Goal: Information Seeking & Learning: Learn about a topic

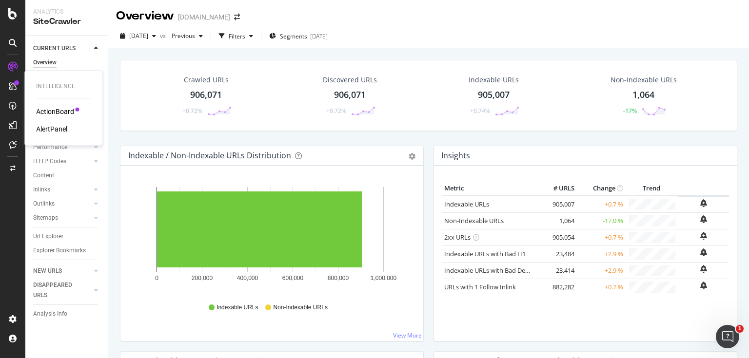
click at [58, 132] on div "AlertPanel" at bounding box center [51, 129] width 31 height 10
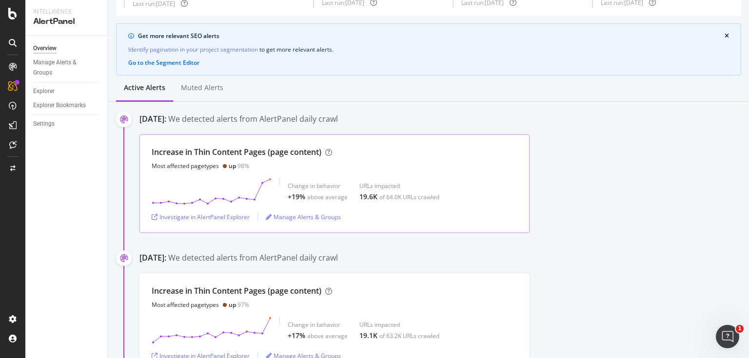
scroll to position [39, 0]
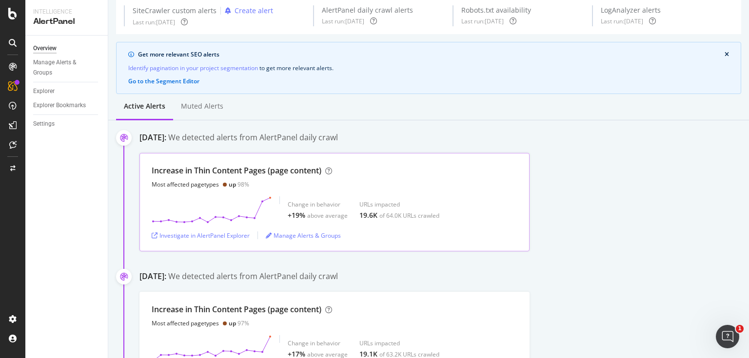
click at [272, 177] on div "Increase in Thin Content Pages (page content) Most affected pagetypes up 98%" at bounding box center [242, 176] width 180 height 23
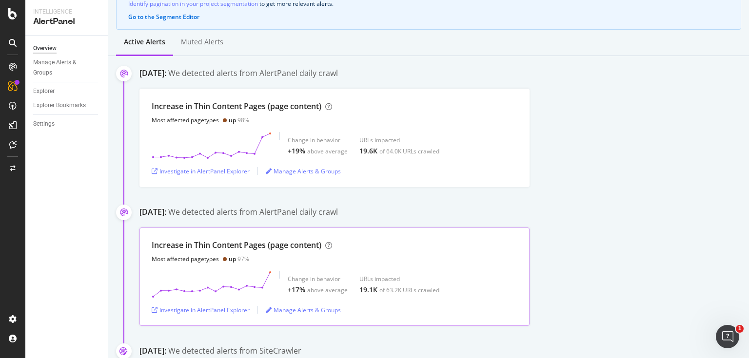
scroll to position [117, 0]
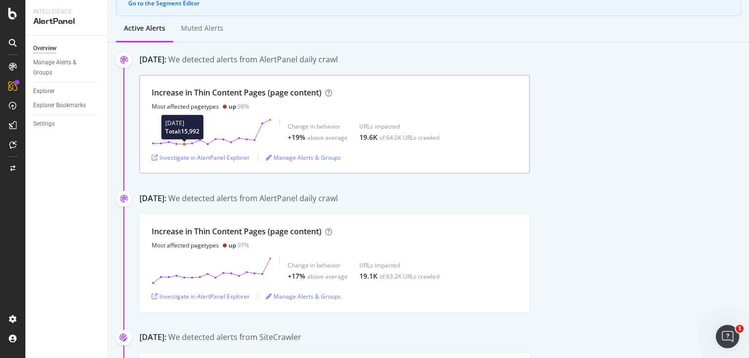
click at [185, 136] on icon at bounding box center [212, 131] width 120 height 27
click at [291, 108] on div "Most affected pagetypes up 98%" at bounding box center [242, 106] width 180 height 8
click at [240, 158] on div "Investigate in AlertPanel Explorer" at bounding box center [201, 158] width 98 height 8
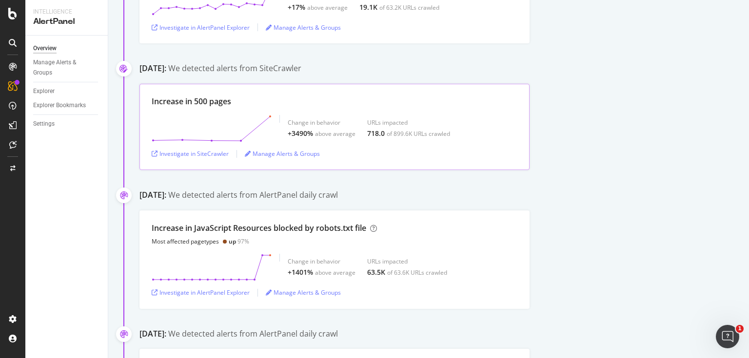
scroll to position [390, 0]
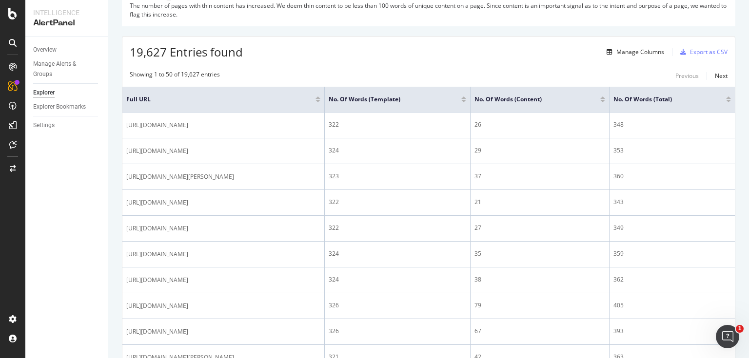
scroll to position [195, 0]
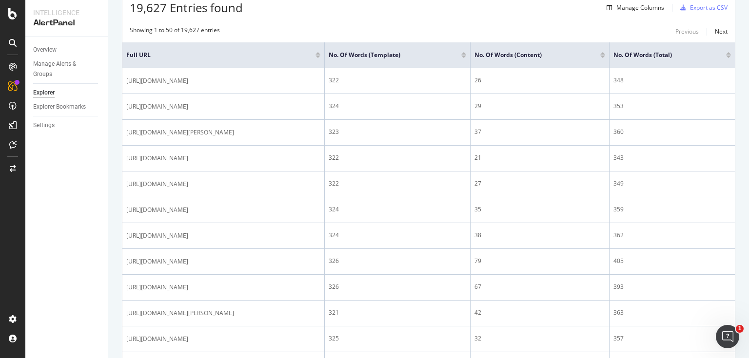
drag, startPoint x: 367, startPoint y: 82, endPoint x: 113, endPoint y: 78, distance: 253.5
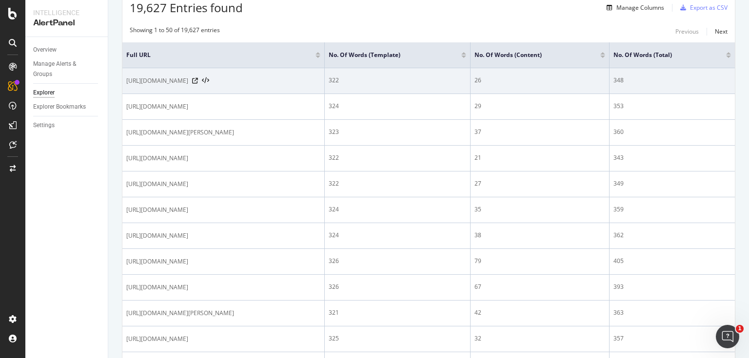
click at [219, 89] on td "[URL][DOMAIN_NAME]" at bounding box center [223, 81] width 202 height 26
click at [188, 78] on span "https://www.shipt.com/up/ea-lvo-bamboo-bskt/088e036e-16f4-11f0-8bc9-8b558ff67d45" at bounding box center [157, 81] width 62 height 10
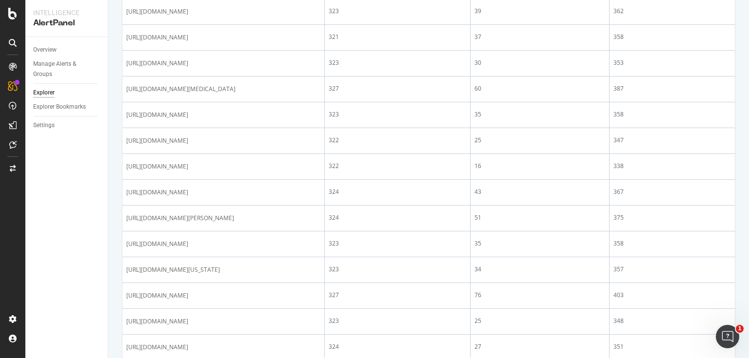
scroll to position [741, 0]
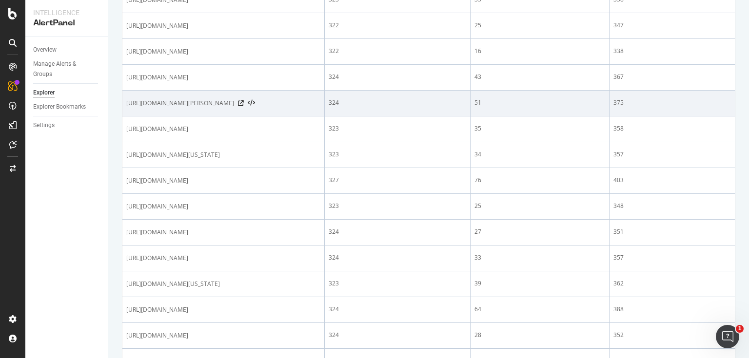
drag, startPoint x: 342, startPoint y: 266, endPoint x: 129, endPoint y: 264, distance: 213.5
click at [129, 108] on span "https://www.shipt.com/up/1920-brandy/932c9684-fba2-20fa-b942-8ef4fb5fd15c" at bounding box center [180, 103] width 108 height 10
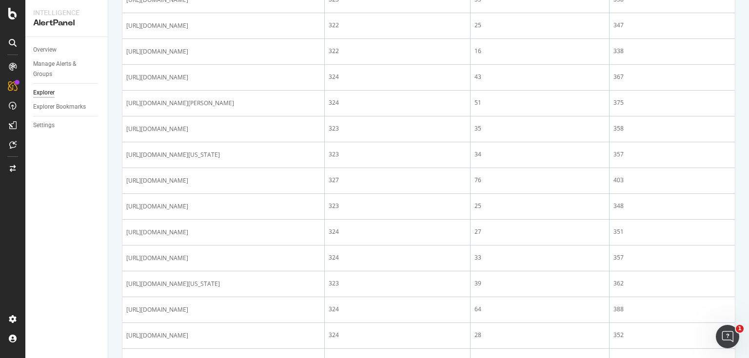
copy span "ttps://www.shipt.com/up/1920-brandy/932c9684-fba2-20fa-b942-8ef4fb5fd15c"
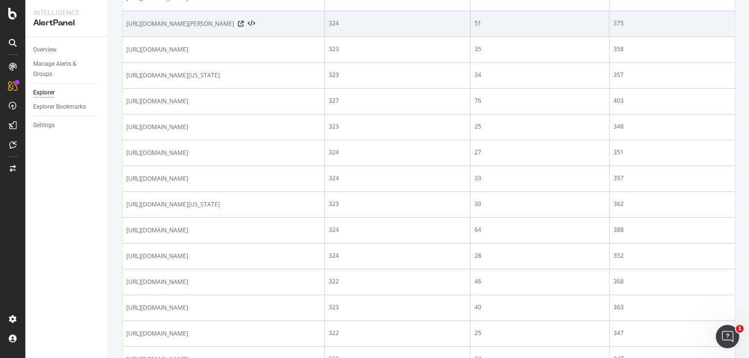
scroll to position [858, 0]
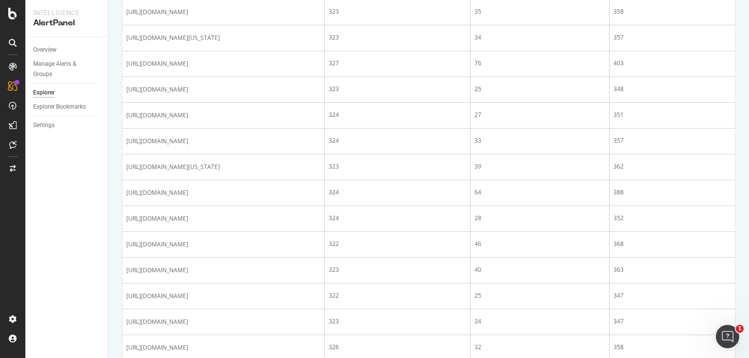
click at [121, 96] on div "Description: The number of pages with thin content has increased. We deem thin …" at bounding box center [428, 12] width 641 height 1482
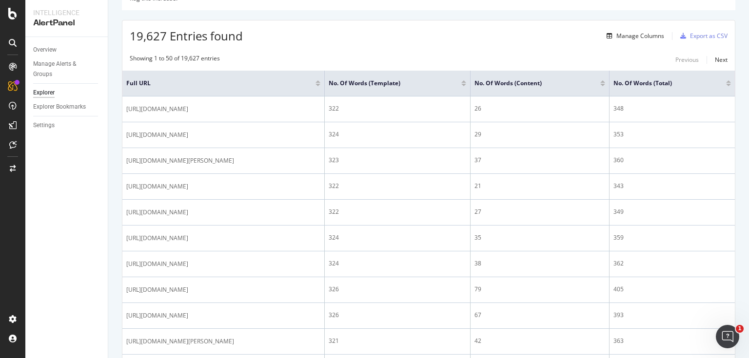
scroll to position [140, 0]
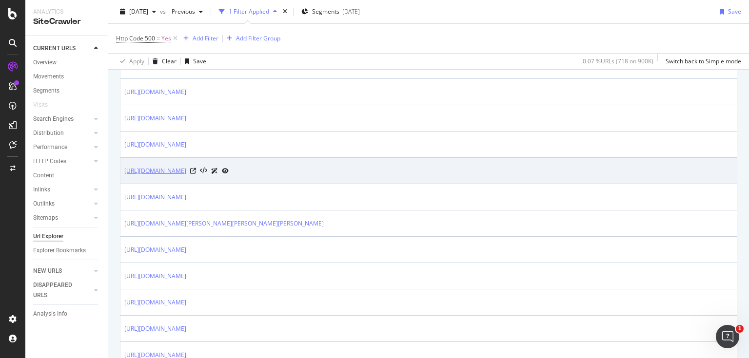
scroll to position [273, 0]
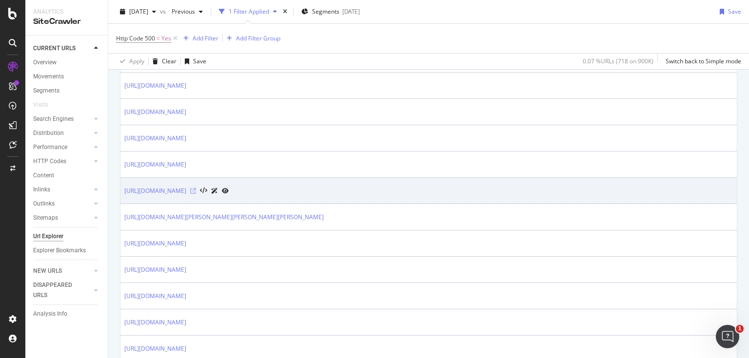
click at [196, 190] on icon at bounding box center [193, 191] width 6 height 6
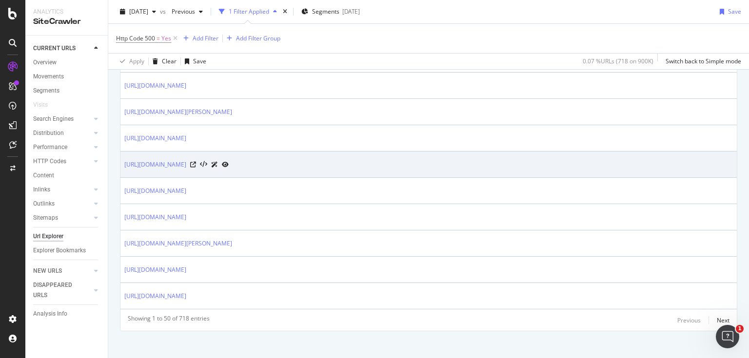
scroll to position [1327, 0]
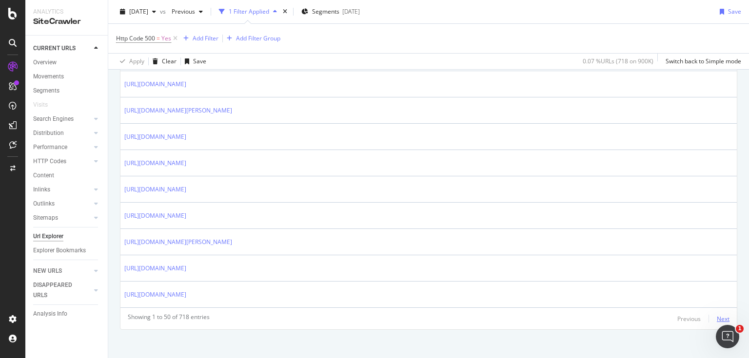
click at [717, 315] on div "Next" at bounding box center [723, 319] width 13 height 8
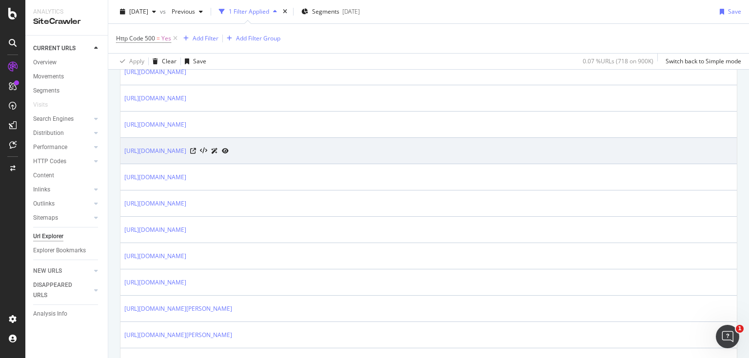
scroll to position [1118, 0]
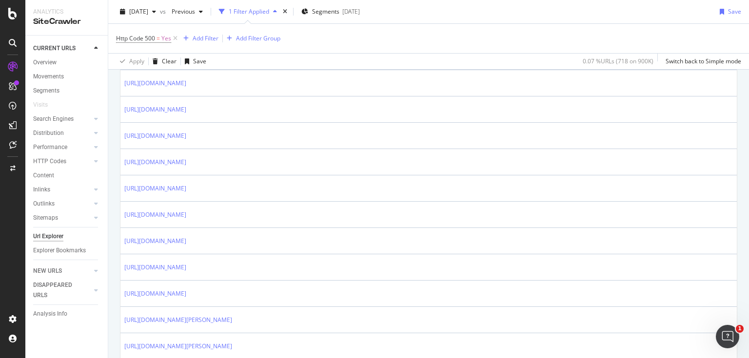
drag, startPoint x: 291, startPoint y: 156, endPoint x: 110, endPoint y: 157, distance: 180.4
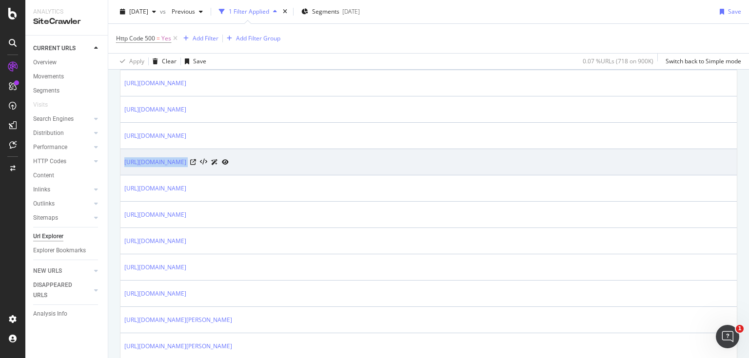
drag, startPoint x: 121, startPoint y: 158, endPoint x: 347, endPoint y: 160, distance: 225.7
click at [347, 160] on td "https://www.shipt.com/up/faom-cooler/f81373d5-5ae7-cf46-1ca6-5f9e849a9e86" at bounding box center [428, 162] width 616 height 26
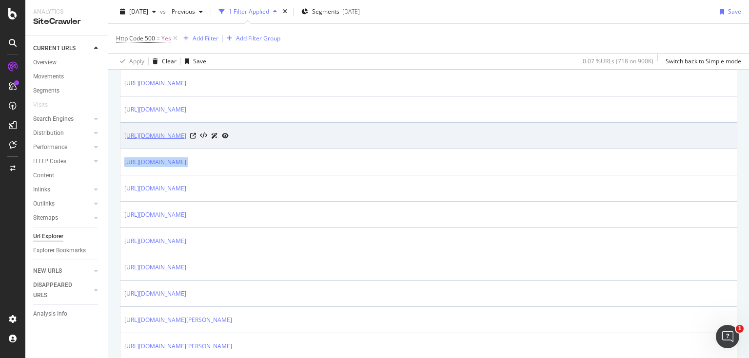
copy tbody "https://www.shipt.com/up/faom-cooler/f81373d5-5ae7-cf46-1ca6-5f9e849a9e86"
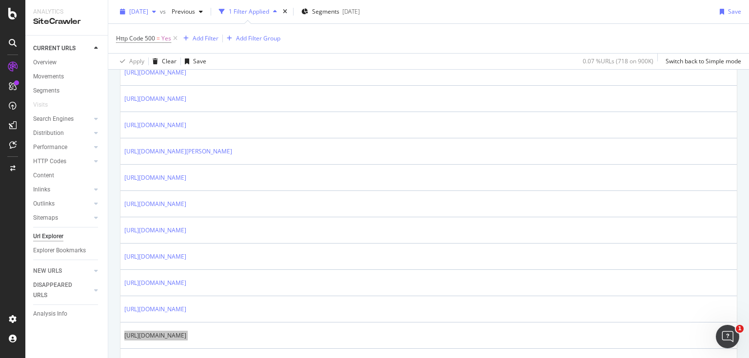
scroll to position [923, 0]
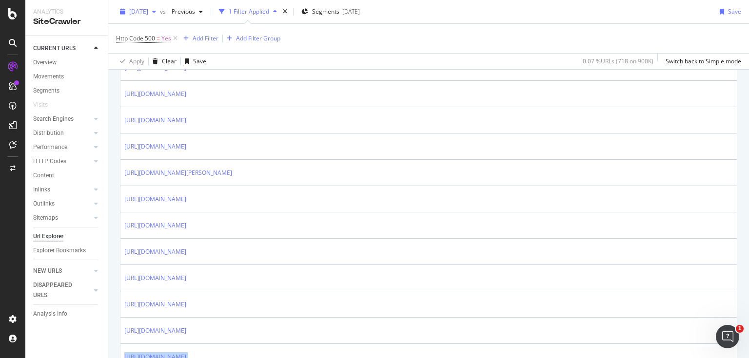
click at [148, 11] on span "2025 Aug. 11th" at bounding box center [138, 11] width 19 height 8
click at [160, 14] on div "button" at bounding box center [154, 12] width 12 height 6
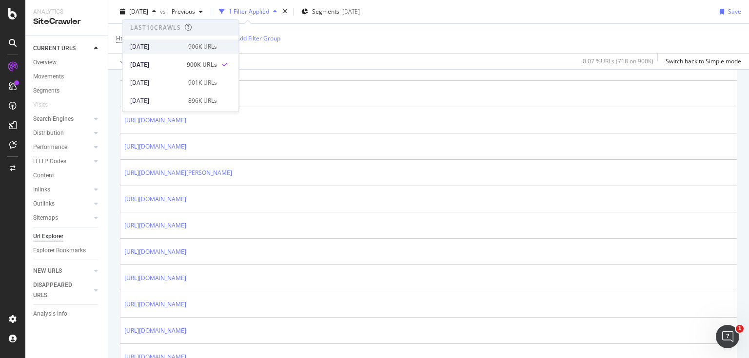
click at [165, 51] on div "2025 Aug. 18th" at bounding box center [156, 46] width 52 height 9
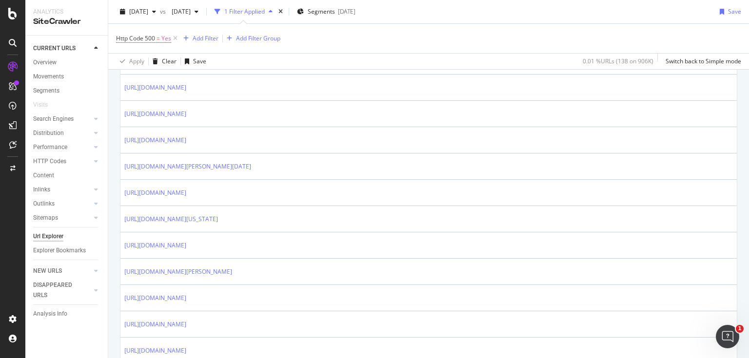
scroll to position [351, 0]
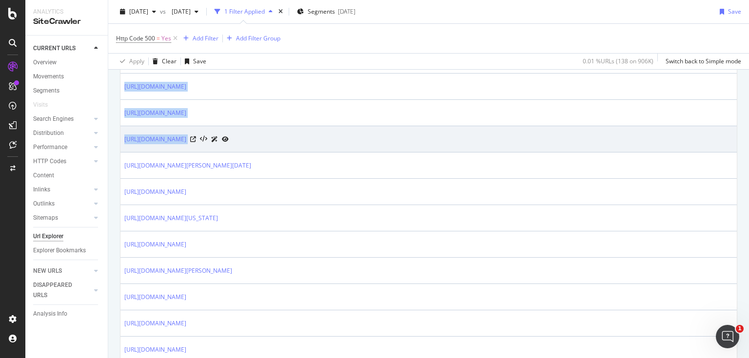
drag, startPoint x: 117, startPoint y: 162, endPoint x: 467, endPoint y: 138, distance: 350.9
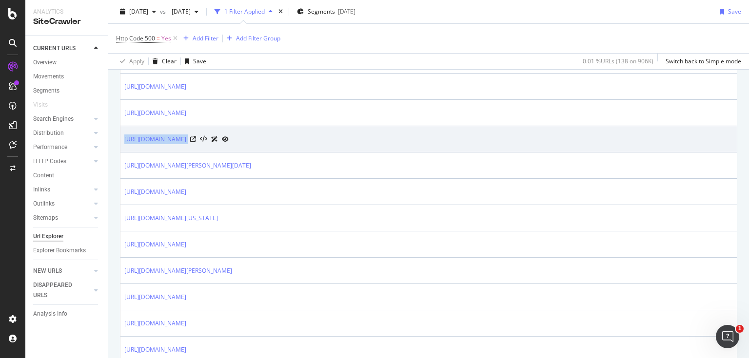
drag, startPoint x: 120, startPoint y: 138, endPoint x: 423, endPoint y: 138, distance: 302.2
click at [423, 138] on td "https://www.shipt.com/up/bene-casa-ss-digital-window-air-fryer-5l/2d49d1e4-94c1…" at bounding box center [428, 139] width 616 height 26
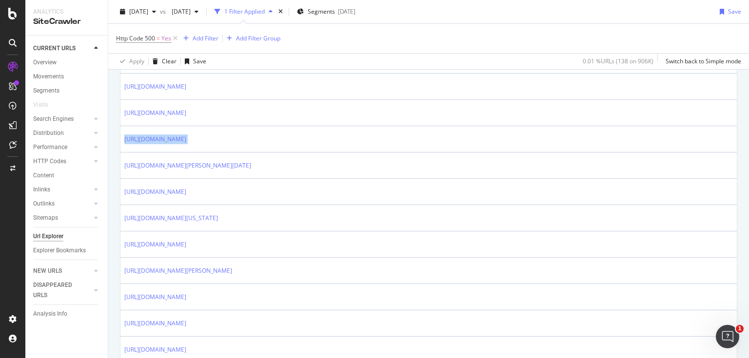
copy tbody "https://www.shipt.com/up/bene-casa-ss-digital-window-air-fryer-5l/2d49d1e4-94c1…"
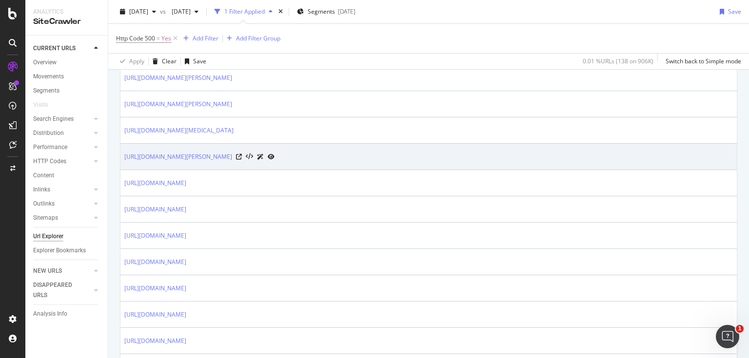
scroll to position [975, 0]
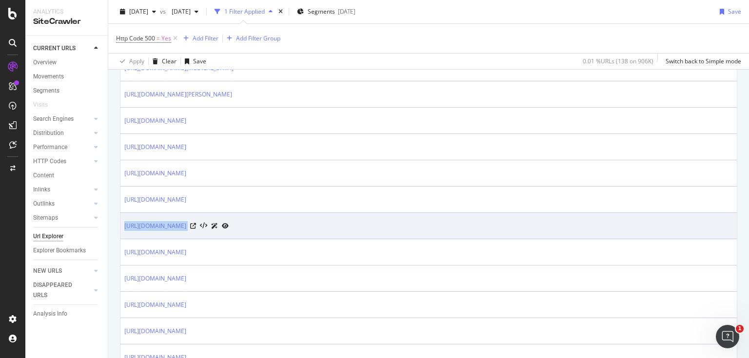
drag, startPoint x: 122, startPoint y: 229, endPoint x: 409, endPoint y: 234, distance: 287.2
click at [409, 234] on td "https://www.shipt.com/up/terro-outdoor-liq-ant-baits-bns-4pk/dfee8b02-12f2-11ed…" at bounding box center [428, 226] width 616 height 26
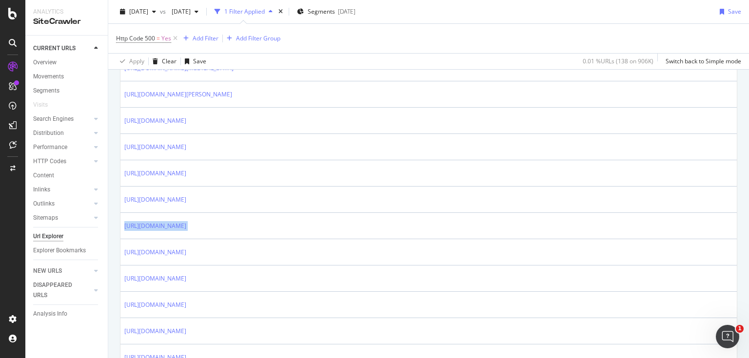
copy tbody "https://www.shipt.com/up/terro-outdoor-liq-ant-baits-bns-4pk/dfee8b02-12f2-11ed…"
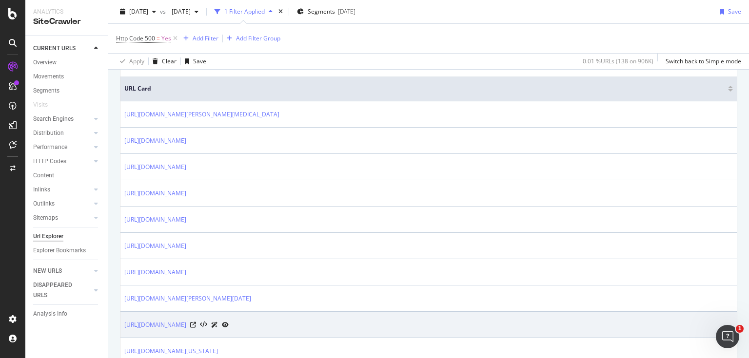
scroll to position [206, 0]
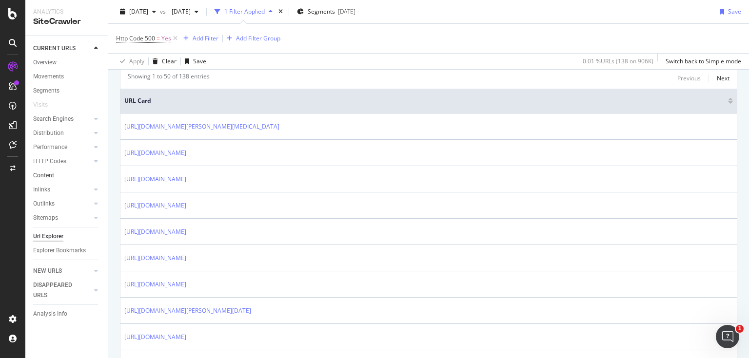
click at [60, 173] on link "Content" at bounding box center [67, 176] width 68 height 10
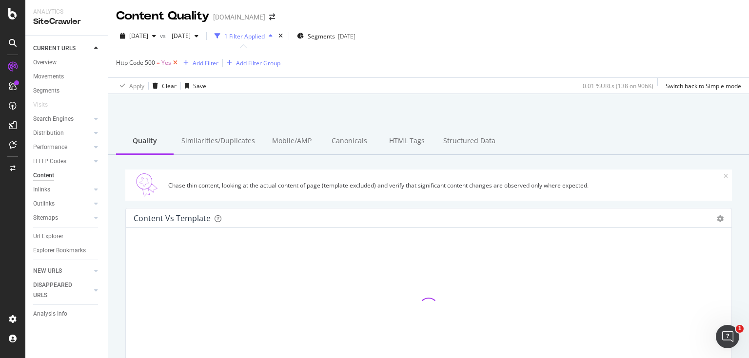
click at [175, 59] on icon at bounding box center [175, 63] width 8 height 10
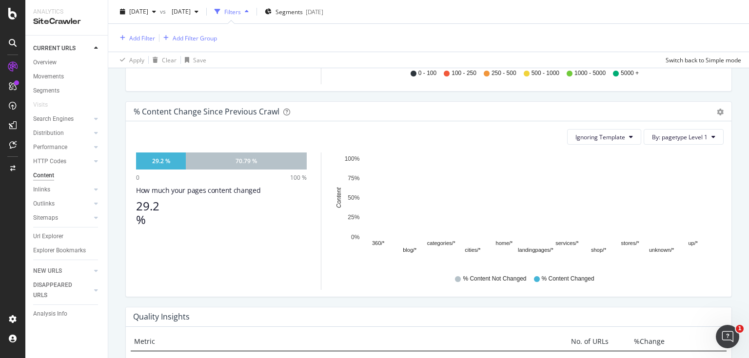
scroll to position [507, 0]
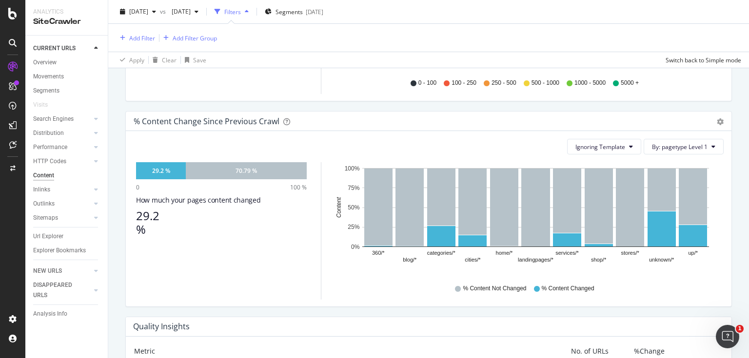
click at [241, 13] on div "Filters" at bounding box center [232, 11] width 17 height 8
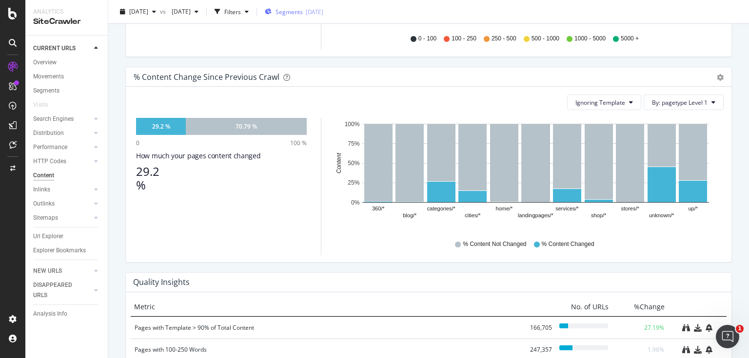
scroll to position [463, 0]
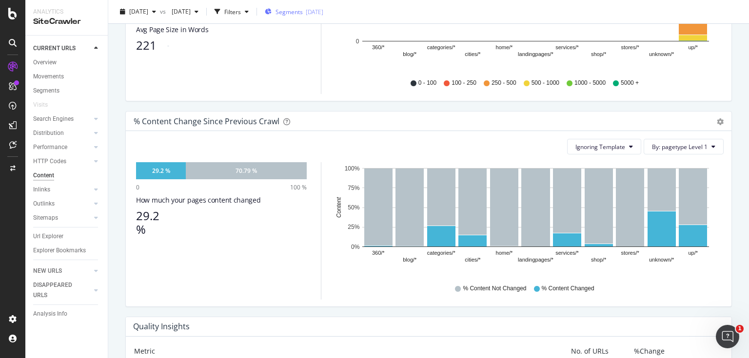
click at [303, 12] on span "Segments" at bounding box center [288, 11] width 27 height 8
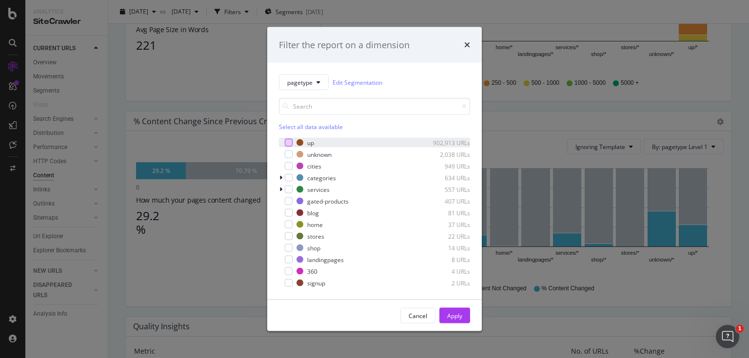
click at [289, 144] on div "modal" at bounding box center [289, 143] width 8 height 8
click at [447, 316] on div "Apply" at bounding box center [454, 315] width 15 height 8
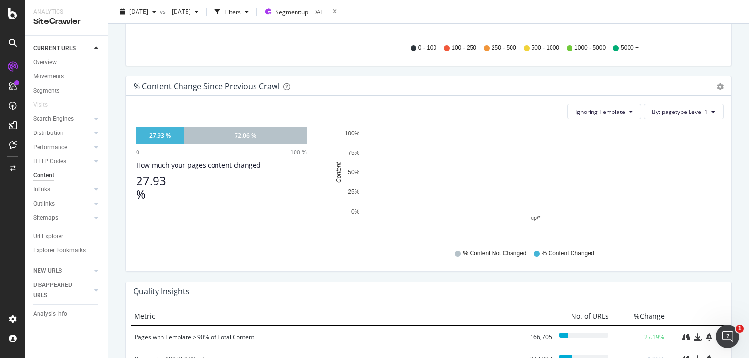
scroll to position [546, 0]
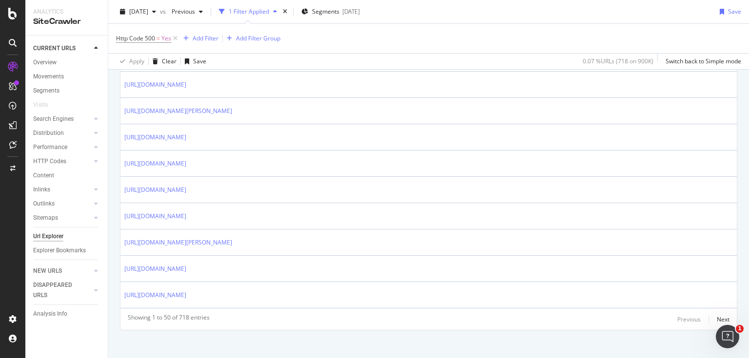
scroll to position [1327, 0]
click at [721, 315] on div "Next" at bounding box center [723, 319] width 13 height 8
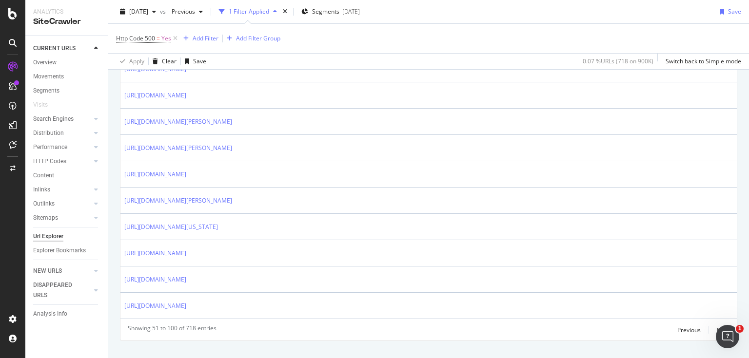
scroll to position [0, 0]
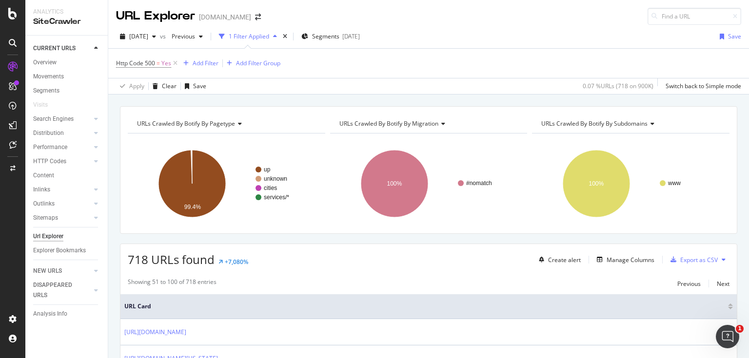
click at [277, 42] on div "1 Filter Applied" at bounding box center [248, 36] width 66 height 15
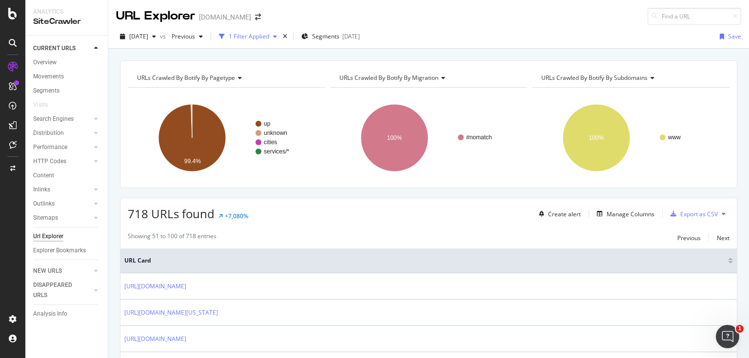
click at [269, 37] on div "1 Filter Applied" at bounding box center [249, 36] width 40 height 8
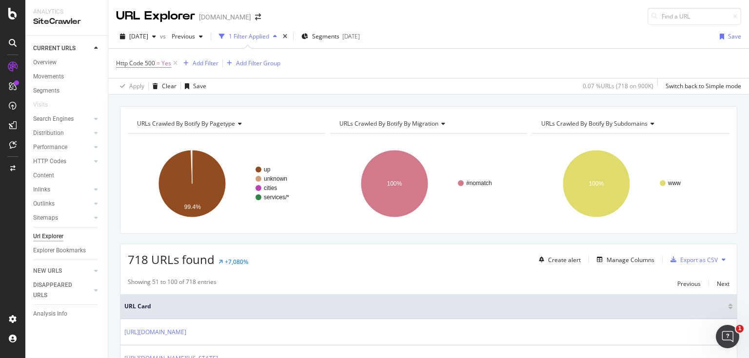
click at [269, 37] on div "1 Filter Applied" at bounding box center [249, 36] width 40 height 8
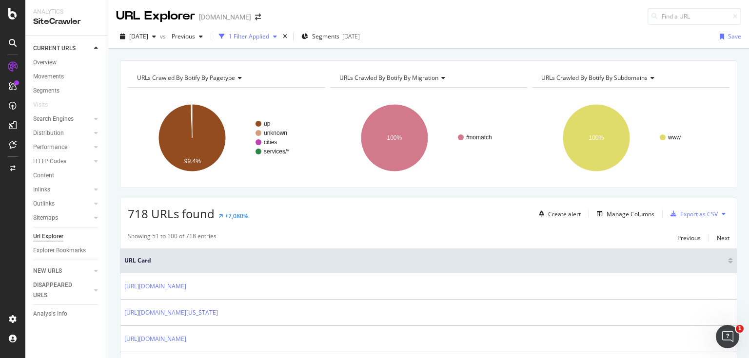
click at [269, 37] on div "1 Filter Applied" at bounding box center [249, 36] width 40 height 8
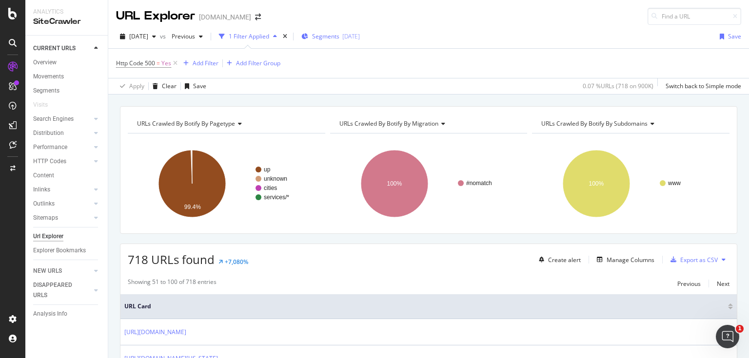
click at [333, 39] on span "Segments" at bounding box center [325, 36] width 27 height 8
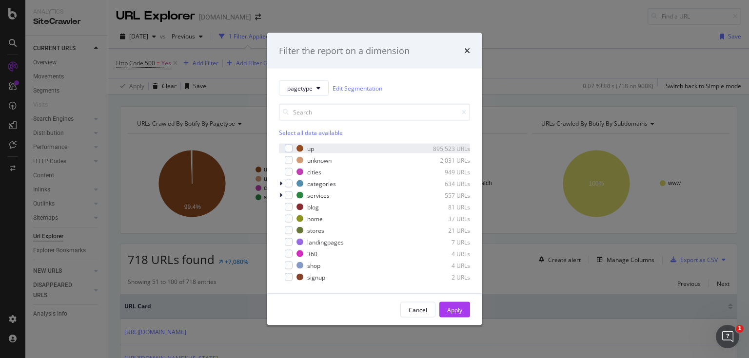
click at [293, 146] on div "up 895,523 URLs" at bounding box center [374, 149] width 191 height 10
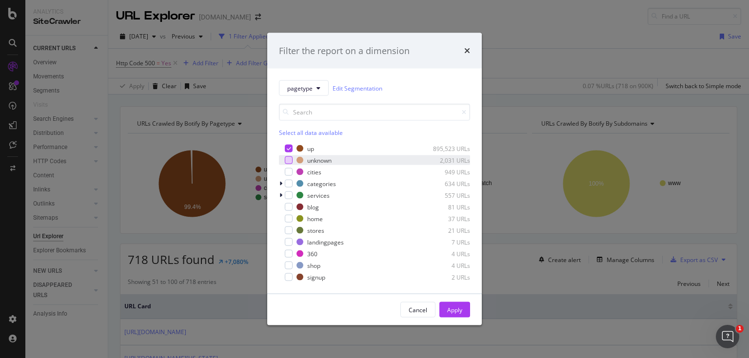
click at [291, 159] on div "modal" at bounding box center [289, 160] width 8 height 8
click at [288, 182] on div "modal" at bounding box center [289, 184] width 8 height 8
click at [286, 172] on div "modal" at bounding box center [289, 172] width 8 height 8
click at [288, 189] on div "up 895,523 URLs unknown 2,031 URLs cities 949 URLs categories 634 URLs services…" at bounding box center [374, 213] width 191 height 138
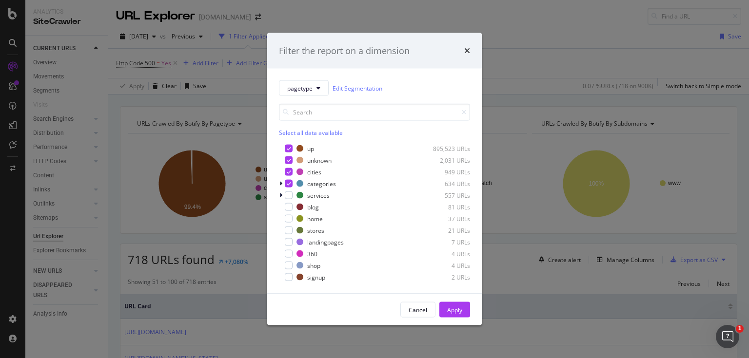
click at [288, 190] on div "up 895,523 URLs unknown 2,031 URLs cities 949 URLs categories 634 URLs services…" at bounding box center [374, 213] width 191 height 138
click at [283, 193] on div "modal" at bounding box center [282, 196] width 6 height 10
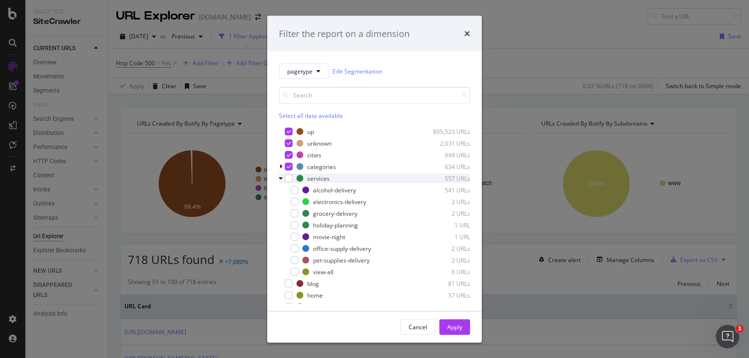
click at [285, 182] on div "services 557 URLs" at bounding box center [374, 179] width 191 height 10
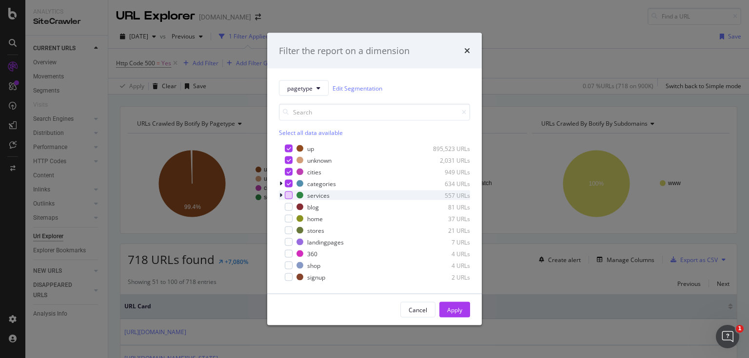
click at [288, 196] on div "modal" at bounding box center [289, 196] width 8 height 8
click at [287, 202] on div "blog 81 URLs" at bounding box center [374, 207] width 191 height 10
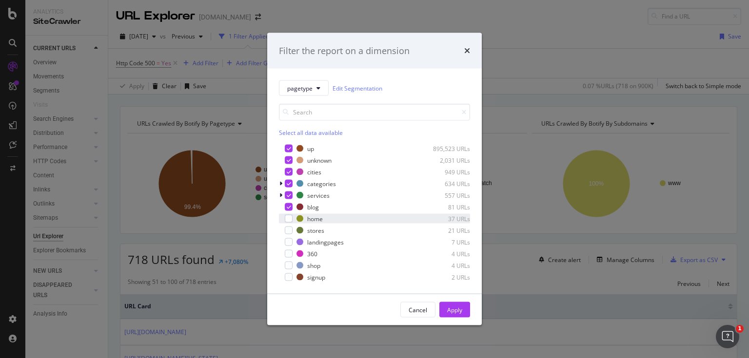
click at [289, 214] on div "home 37 URLs" at bounding box center [374, 219] width 191 height 10
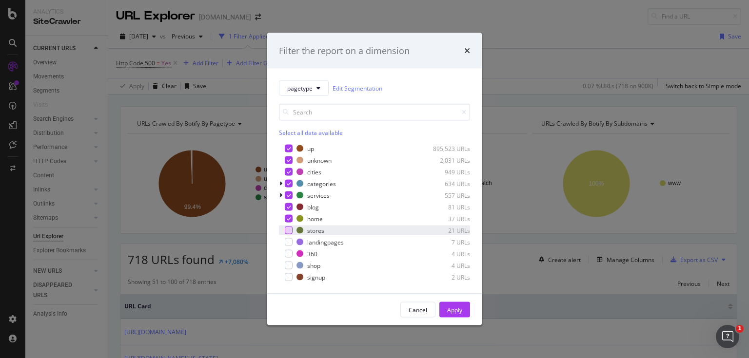
click at [291, 228] on div "modal" at bounding box center [289, 231] width 8 height 8
click at [288, 245] on div "modal" at bounding box center [289, 242] width 8 height 8
click at [287, 252] on div "modal" at bounding box center [289, 254] width 8 height 8
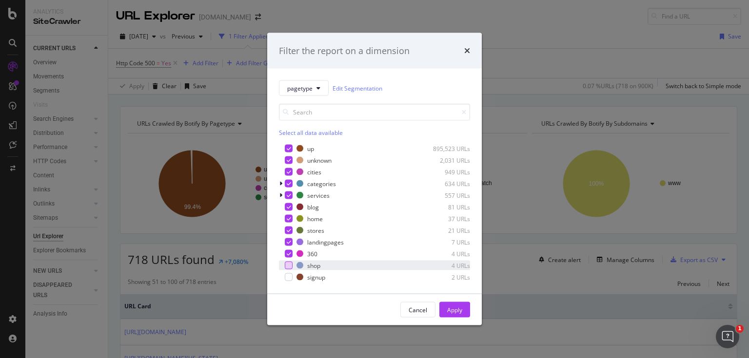
click at [287, 265] on div "modal" at bounding box center [289, 266] width 8 height 8
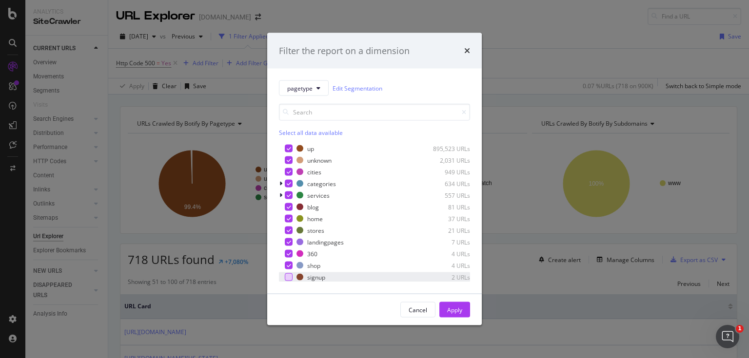
click at [287, 274] on div "modal" at bounding box center [289, 277] width 8 height 8
click at [287, 140] on div "Unselect all data available up 895,523 URLs unknown 2,031 URLs cities 949 URLs …" at bounding box center [374, 193] width 191 height 178
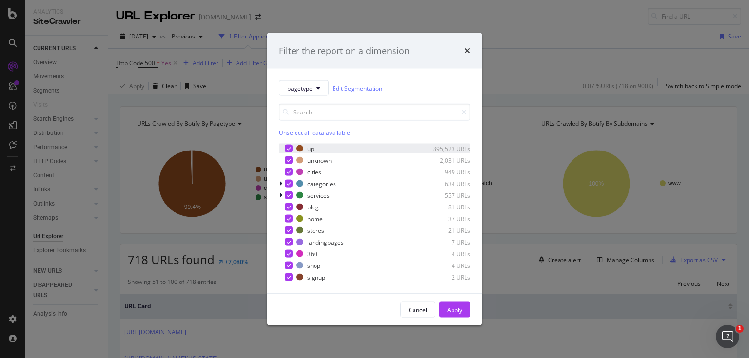
click at [287, 146] on icon "modal" at bounding box center [289, 148] width 4 height 5
click at [453, 303] on div "Apply" at bounding box center [454, 310] width 15 height 15
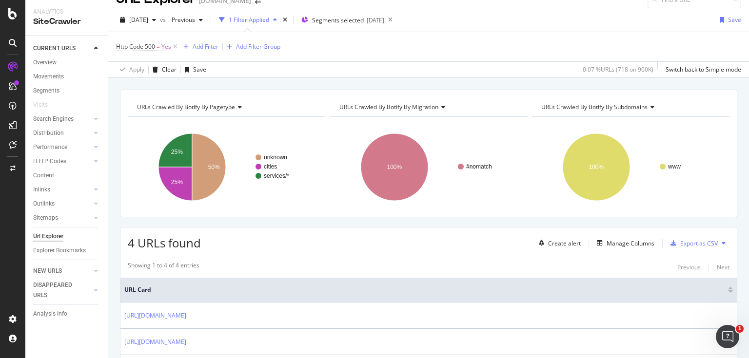
scroll to position [4, 0]
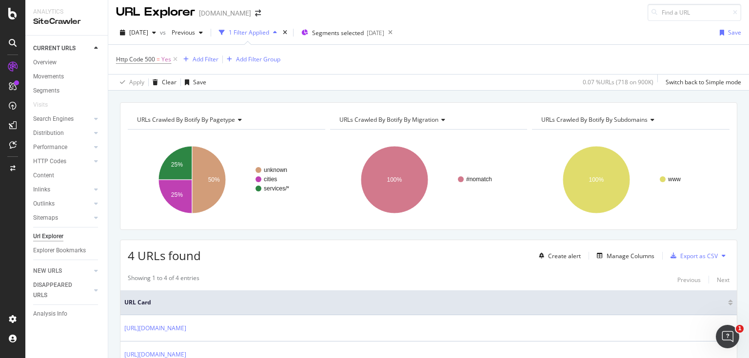
click at [272, 37] on div "1 Filter Applied" at bounding box center [248, 32] width 66 height 15
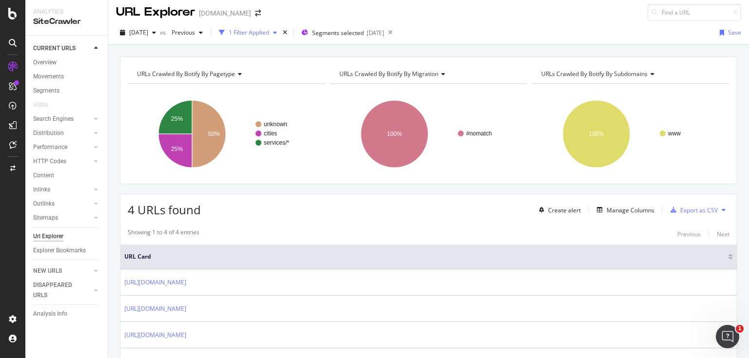
click at [282, 40] on div "2025 Aug. 11th vs Previous 1 Filter Applied Segments selected 2025-07-22 Save" at bounding box center [428, 34] width 641 height 19
click at [281, 39] on button "1 Filter Applied" at bounding box center [248, 33] width 66 height 16
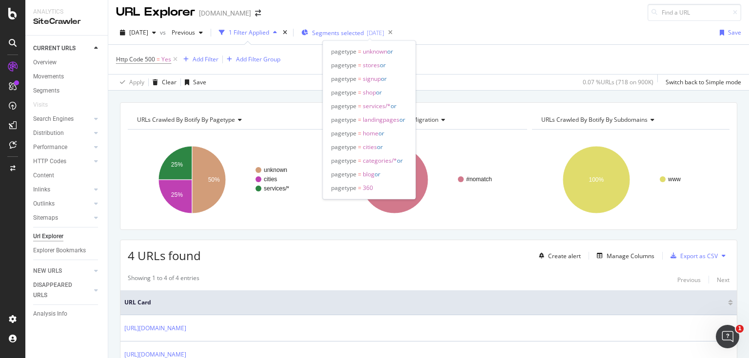
click at [351, 35] on span "Segments selected" at bounding box center [338, 33] width 52 height 8
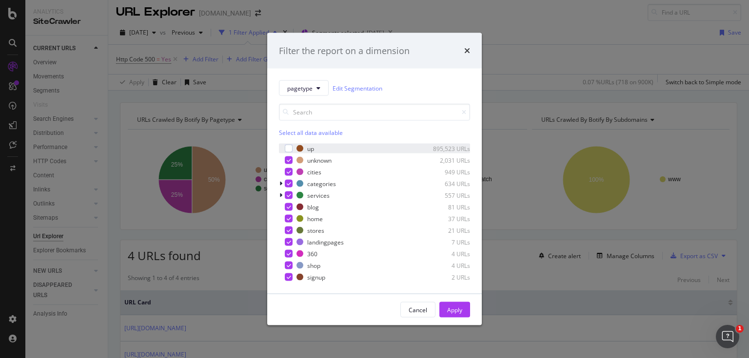
click at [284, 151] on div "modal" at bounding box center [282, 149] width 6 height 10
click at [289, 159] on icon "modal" at bounding box center [289, 160] width 4 height 5
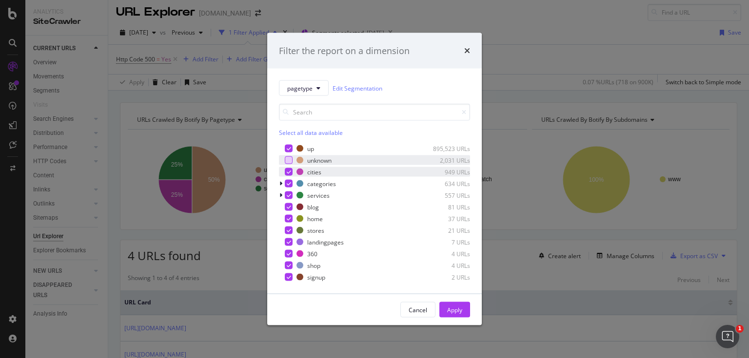
click at [286, 175] on div "modal" at bounding box center [289, 172] width 8 height 8
click at [287, 186] on icon "modal" at bounding box center [289, 183] width 4 height 5
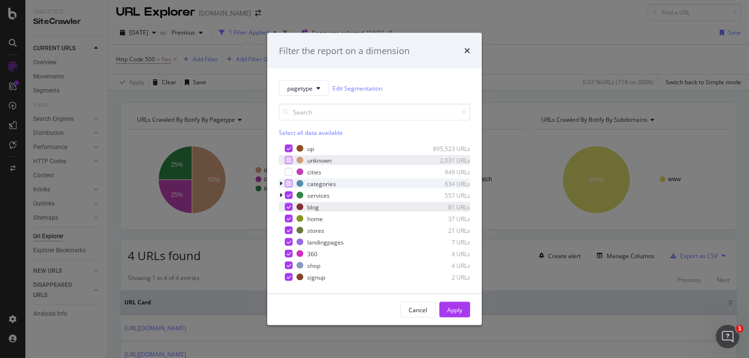
click at [290, 202] on div "blog 81 URLs" at bounding box center [374, 207] width 191 height 10
click at [289, 196] on icon "modal" at bounding box center [289, 195] width 4 height 5
click at [287, 220] on icon "modal" at bounding box center [289, 218] width 4 height 5
click at [285, 234] on div "modal" at bounding box center [289, 231] width 8 height 8
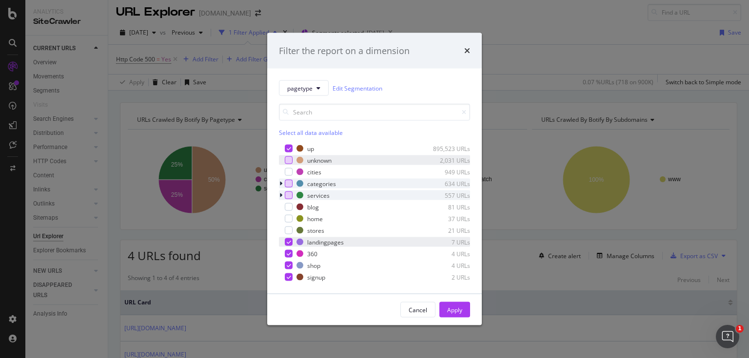
click at [287, 238] on div "modal" at bounding box center [289, 242] width 8 height 8
click at [287, 256] on icon "modal" at bounding box center [289, 254] width 4 height 5
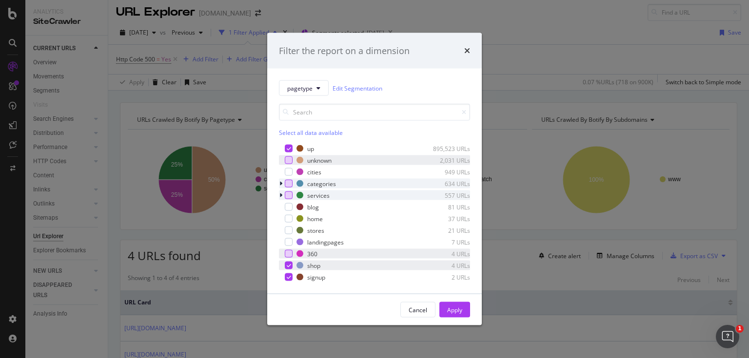
click at [288, 262] on div "modal" at bounding box center [289, 266] width 8 height 8
drag, startPoint x: 291, startPoint y: 279, endPoint x: 319, endPoint y: 281, distance: 28.8
click at [290, 279] on div "modal" at bounding box center [289, 277] width 8 height 8
click at [450, 311] on div "Apply" at bounding box center [454, 310] width 15 height 8
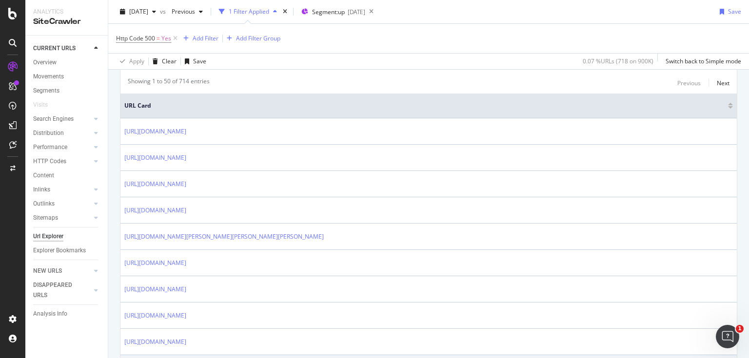
scroll to position [195, 0]
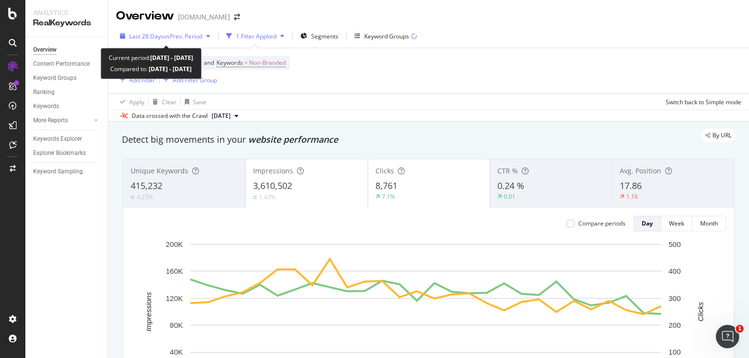
click at [178, 39] on span "vs Prev. Period" at bounding box center [183, 36] width 39 height 8
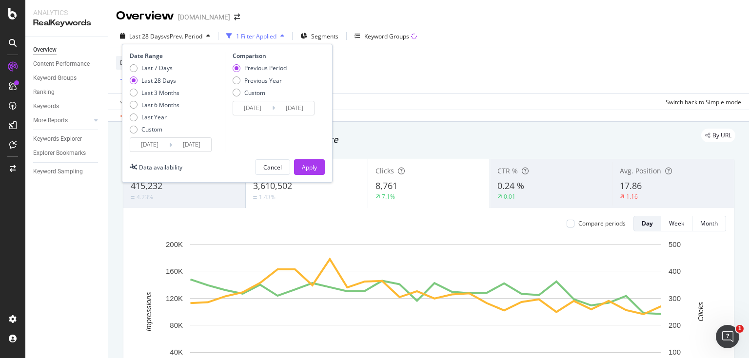
click at [490, 87] on div "Device = All and Country = All and Keywords = Non-Branded Add Filter Add Filter…" at bounding box center [428, 70] width 625 height 45
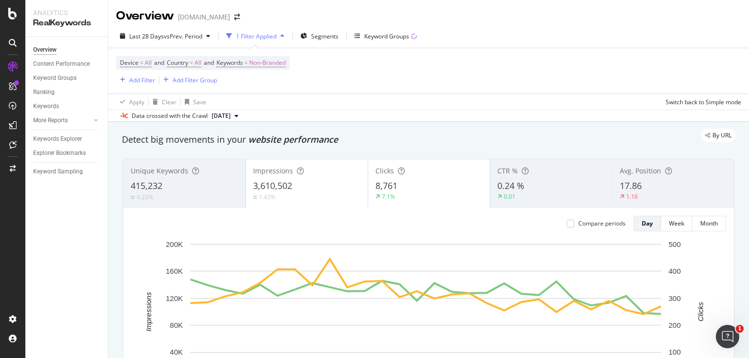
click at [485, 137] on div "By URL" at bounding box center [423, 136] width 623 height 14
click at [393, 77] on div "Device = All and Country = All and Keywords = Non-Branded Add Filter Add Filter…" at bounding box center [428, 70] width 625 height 45
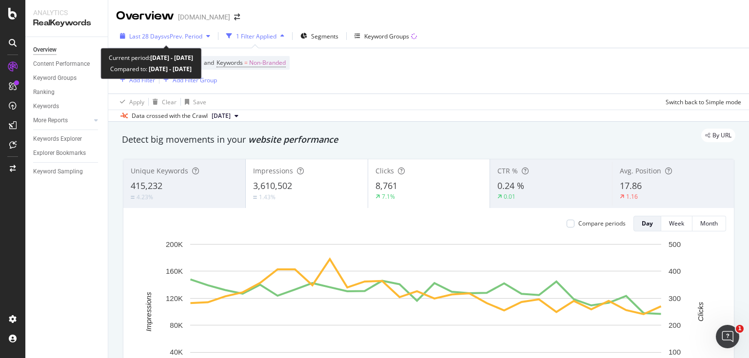
click at [188, 36] on span "vs Prev. Period" at bounding box center [183, 36] width 39 height 8
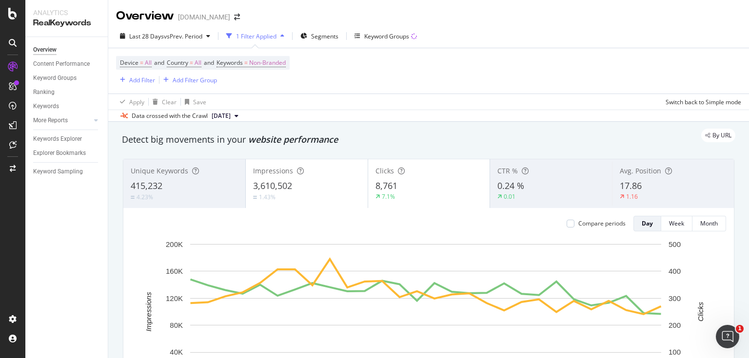
click at [413, 109] on div "Apply Clear Save Switch back to Simple mode" at bounding box center [428, 102] width 641 height 16
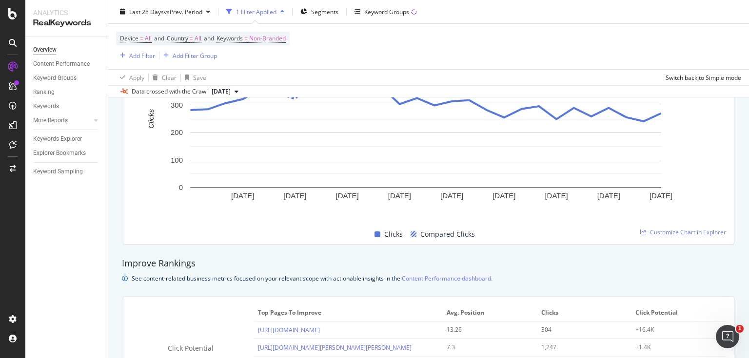
scroll to position [507, 0]
click at [38, 109] on div "Keywords" at bounding box center [46, 106] width 26 height 10
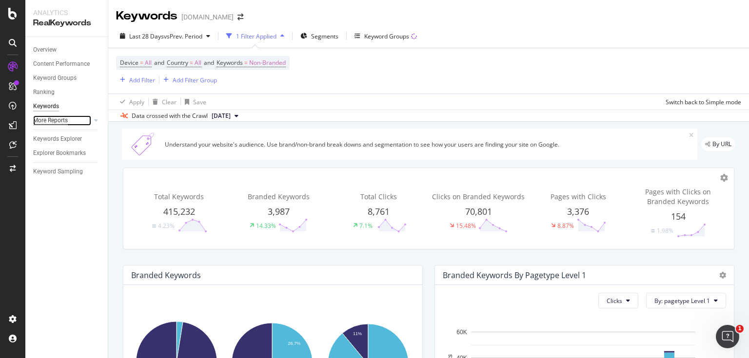
click at [56, 123] on div "More Reports" at bounding box center [50, 121] width 35 height 10
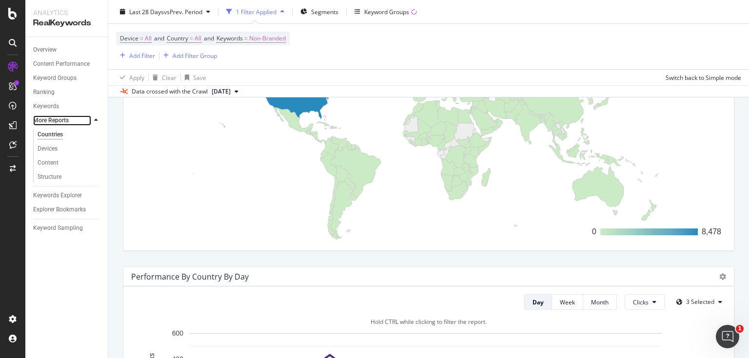
scroll to position [312, 0]
